Goal: Transaction & Acquisition: Purchase product/service

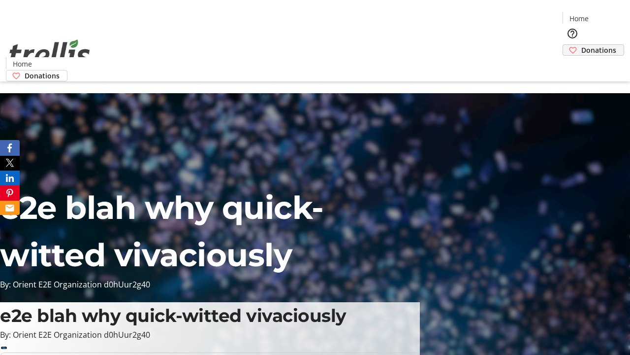
click at [582, 45] on span "Donations" at bounding box center [599, 50] width 35 height 10
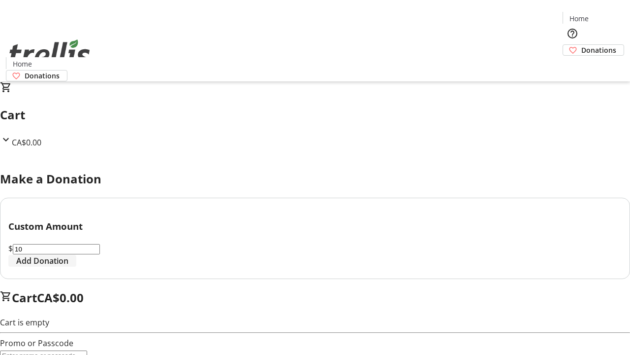
click at [68, 266] on span "Add Donation" at bounding box center [42, 261] width 52 height 12
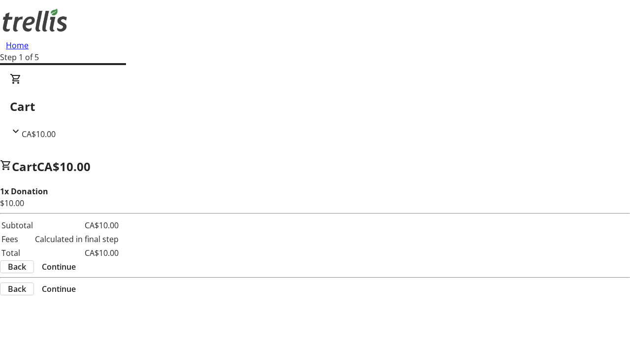
select select "CA"
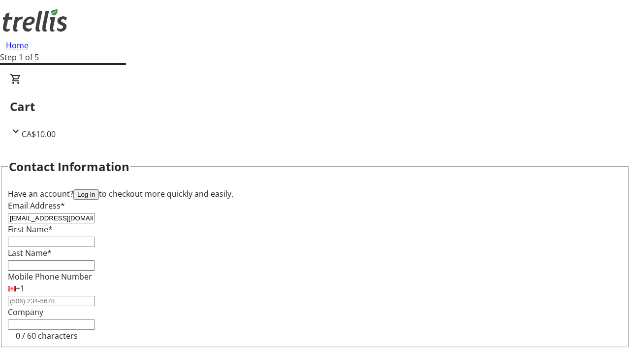
type input "[EMAIL_ADDRESS][DOMAIN_NAME]"
type input "[PERSON_NAME]"
type input "[STREET_ADDRESS][PERSON_NAME]"
type input "Kelowna"
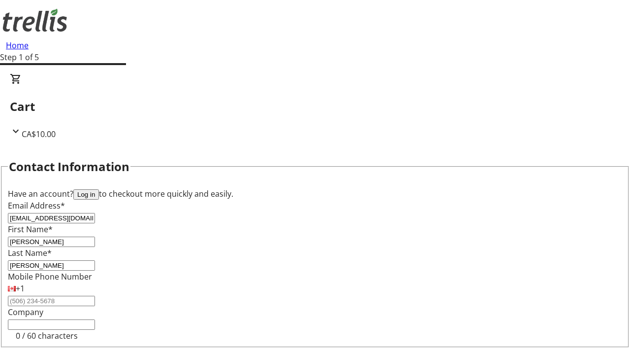
select select "BC"
type input "Kelowna"
type input "V1Y 0C2"
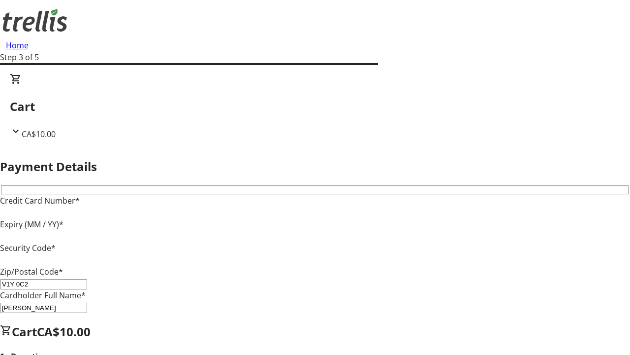
type input "V1Y 0C2"
